Goal: Information Seeking & Learning: Learn about a topic

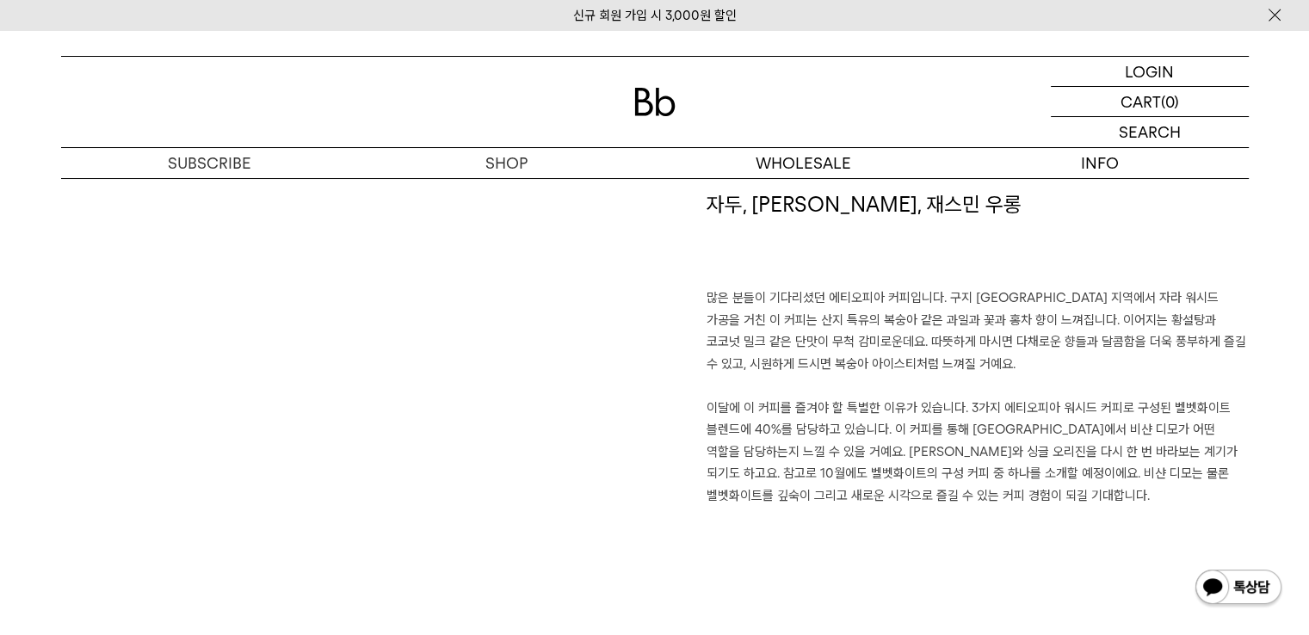
scroll to position [1219, 0]
click at [981, 341] on p "많은 분들이 기다리셨던 에티오피아 커피입니다. 구지 샤키소 지역에서 자라 워시드 가공을 거친 이 커피는 산지 특유의 복숭아 같은 과일과 꽃과 …" at bounding box center [978, 396] width 542 height 219
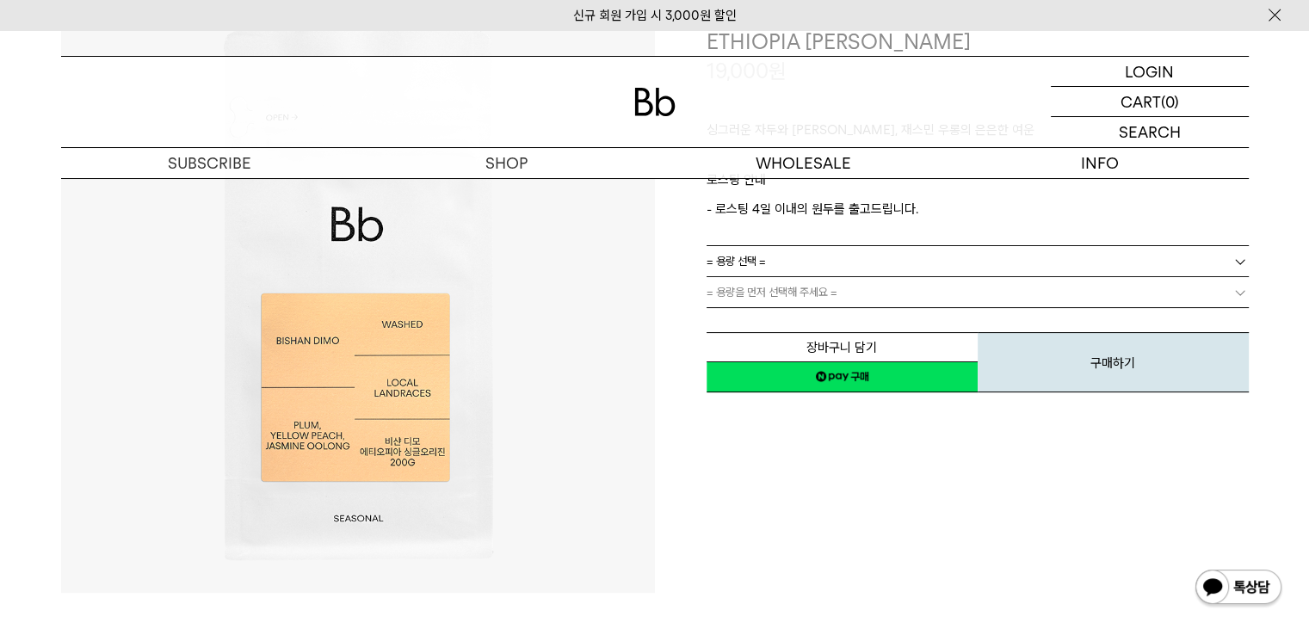
scroll to position [0, 0]
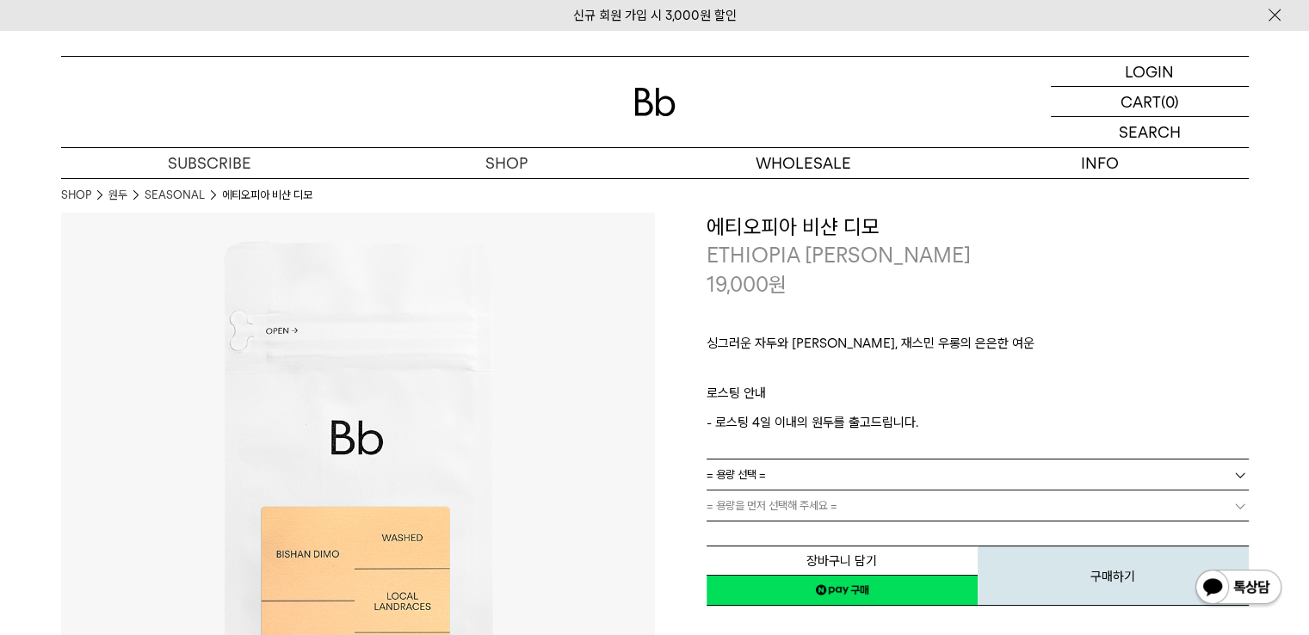
click at [981, 341] on p "싱그러운 자두와 황도, 재스민 우롱의 은은한 여운" at bounding box center [978, 347] width 542 height 29
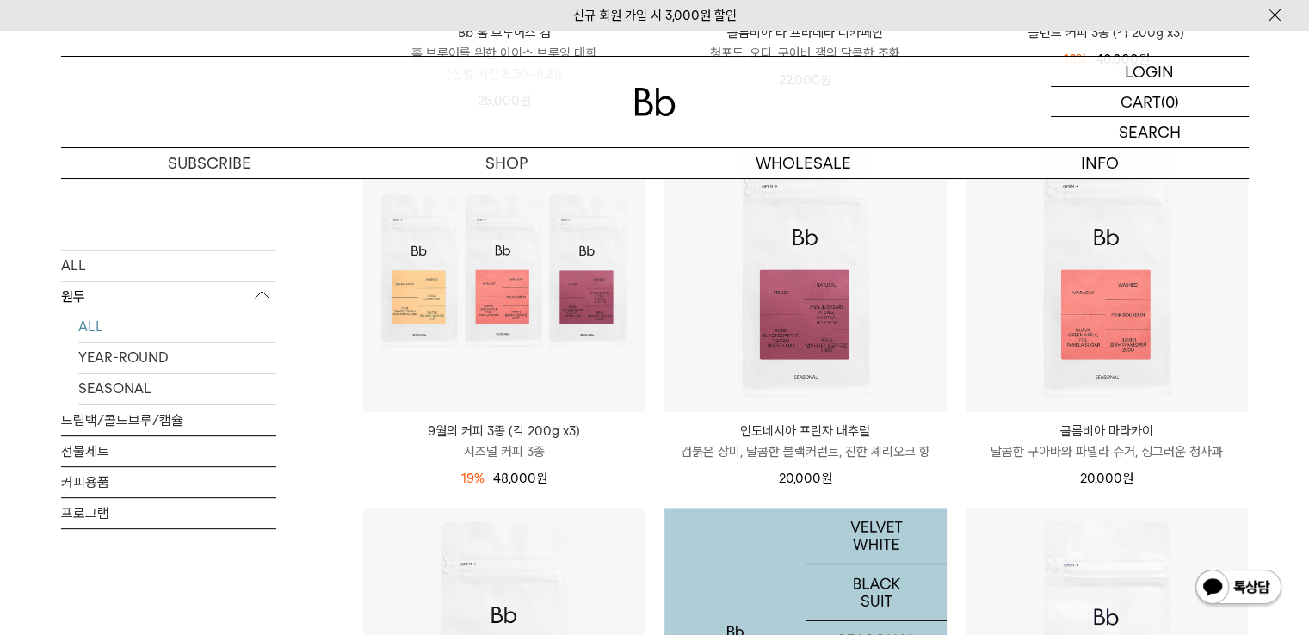
scroll to position [607, 0]
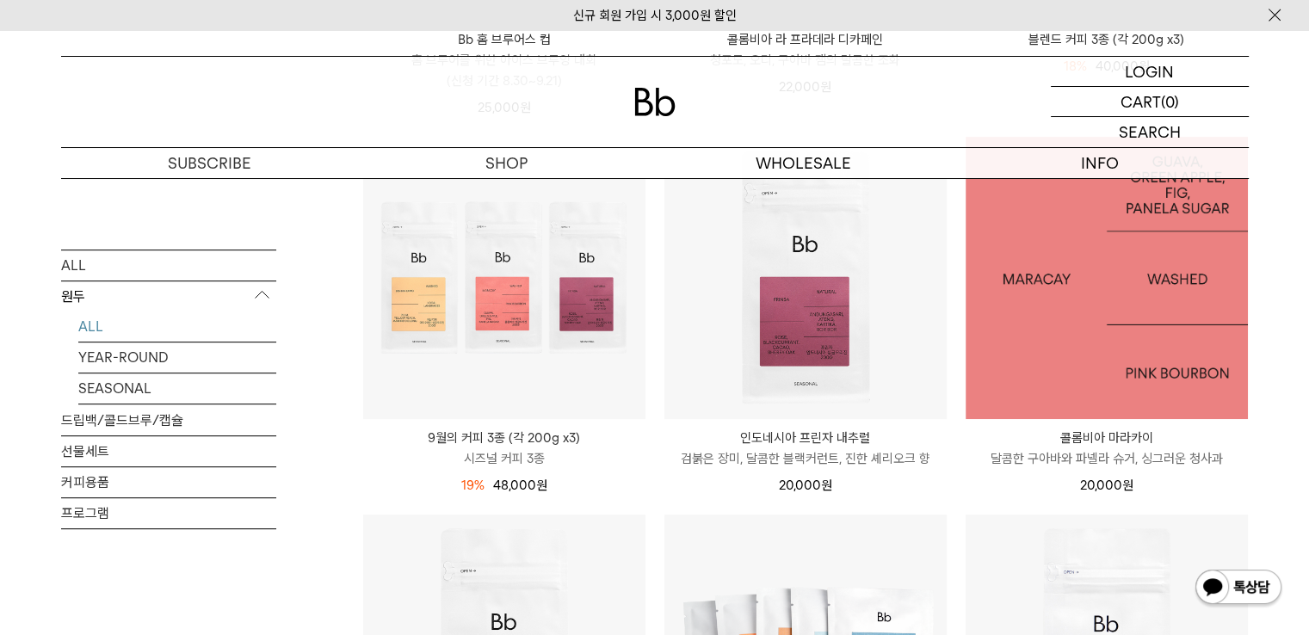
click at [1110, 335] on img at bounding box center [1107, 278] width 282 height 282
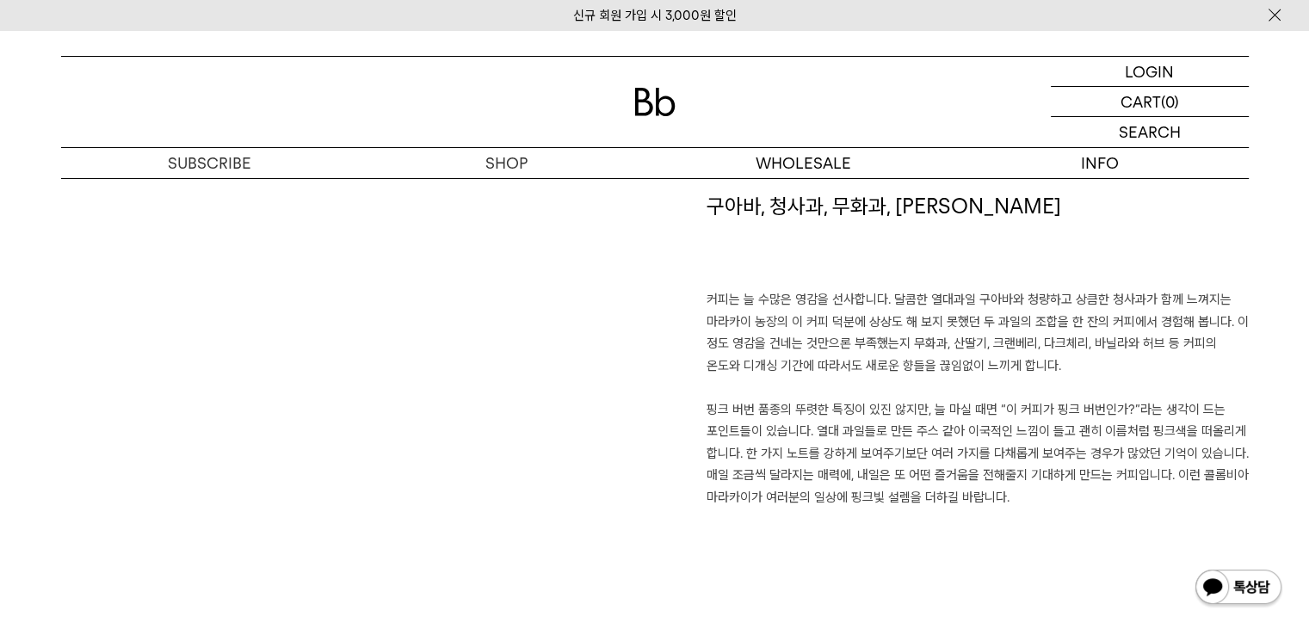
scroll to position [1215, 0]
click at [949, 291] on p "커피는 늘 수많은 영감을 선사합니다. 달콤한 열대과일 구아바와 청량하고 상큼한 청사과가 함께 느껴지는 마라카이 농장의 이 커피 덕분에 상상도 …" at bounding box center [978, 400] width 542 height 219
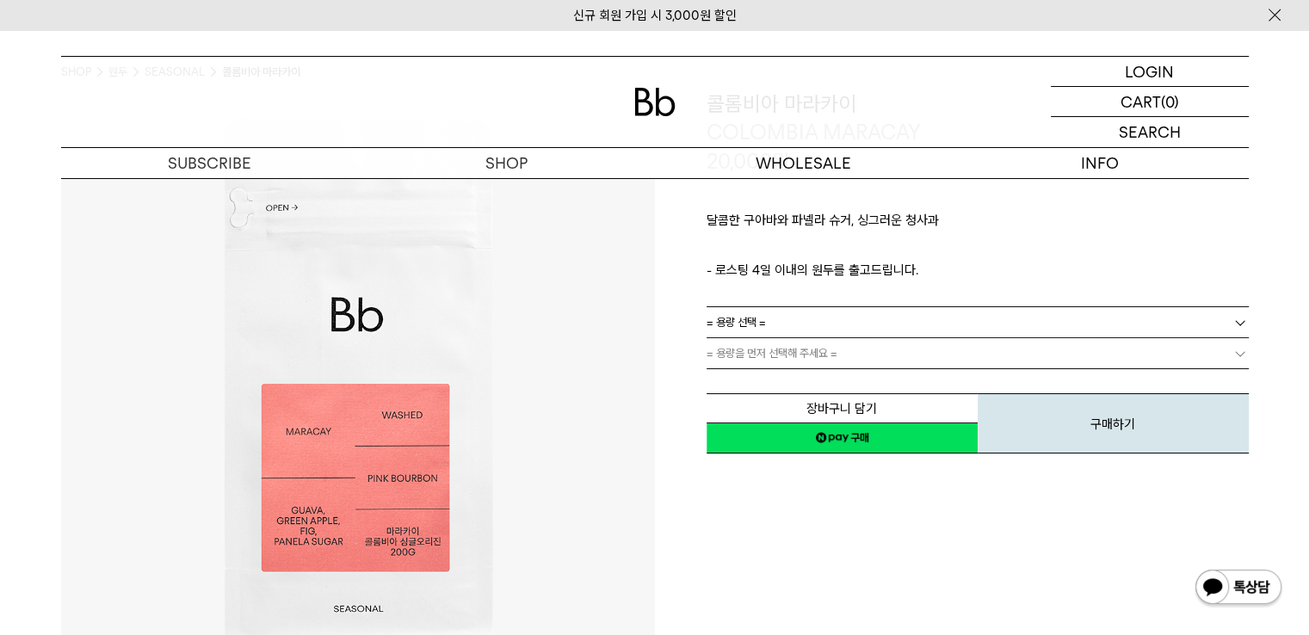
scroll to position [0, 0]
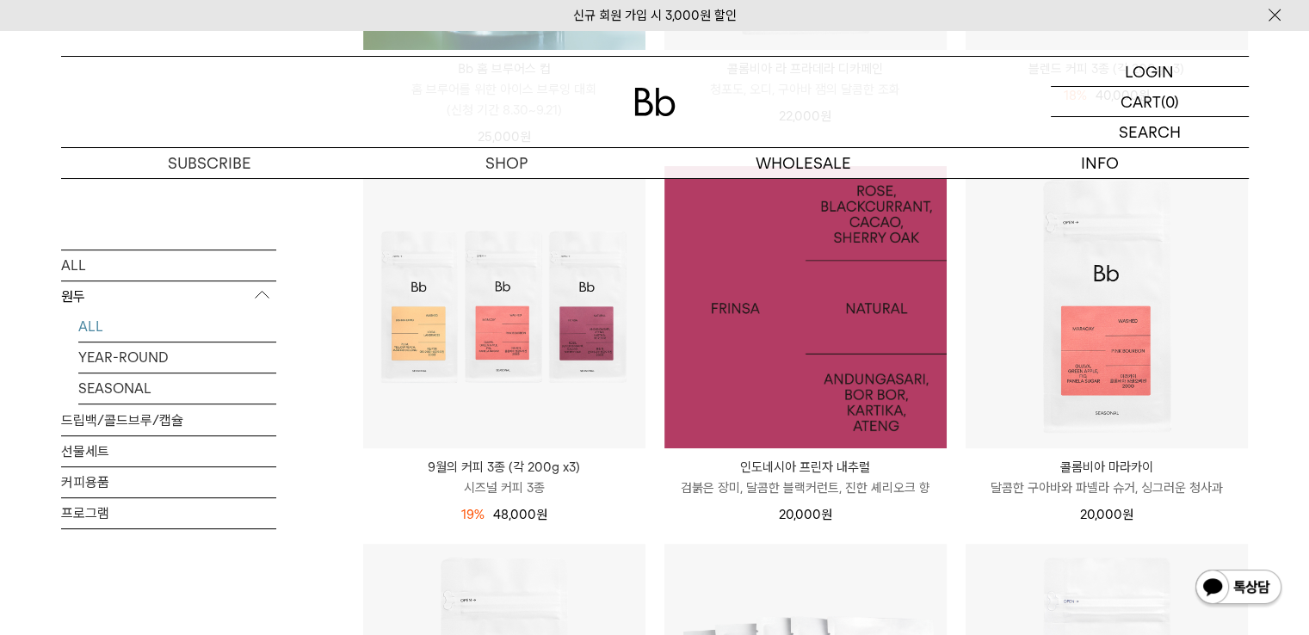
scroll to position [607, 0]
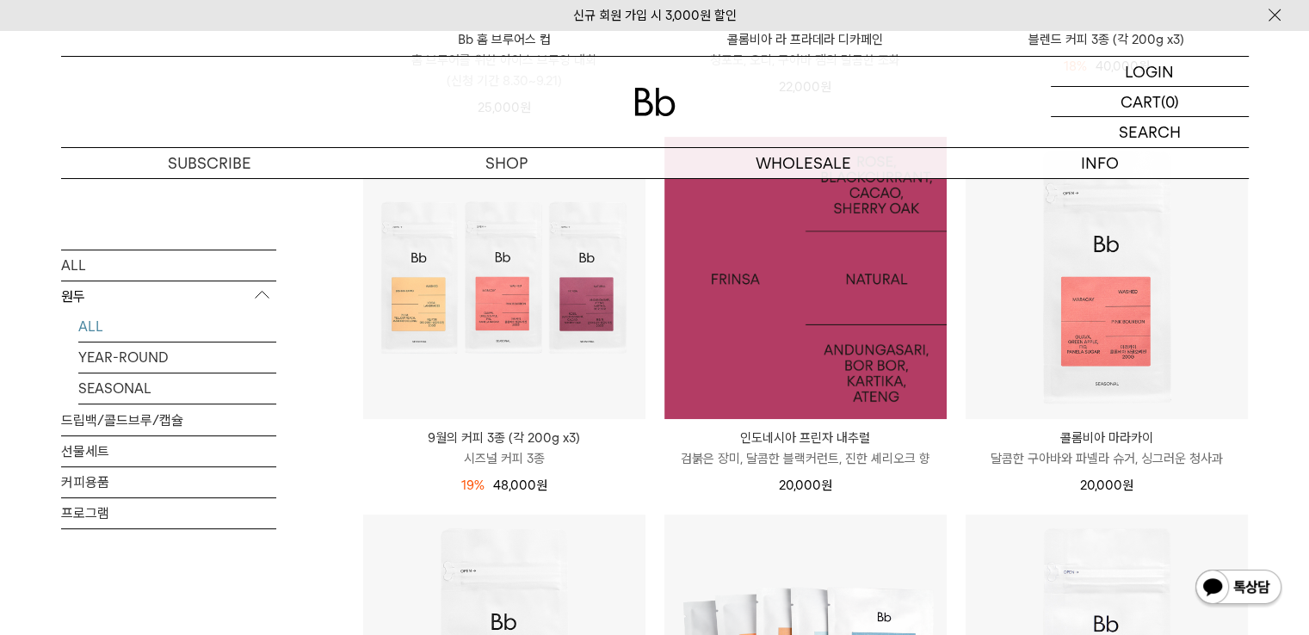
click at [715, 331] on img at bounding box center [805, 278] width 282 height 282
